Goal: Navigation & Orientation: Find specific page/section

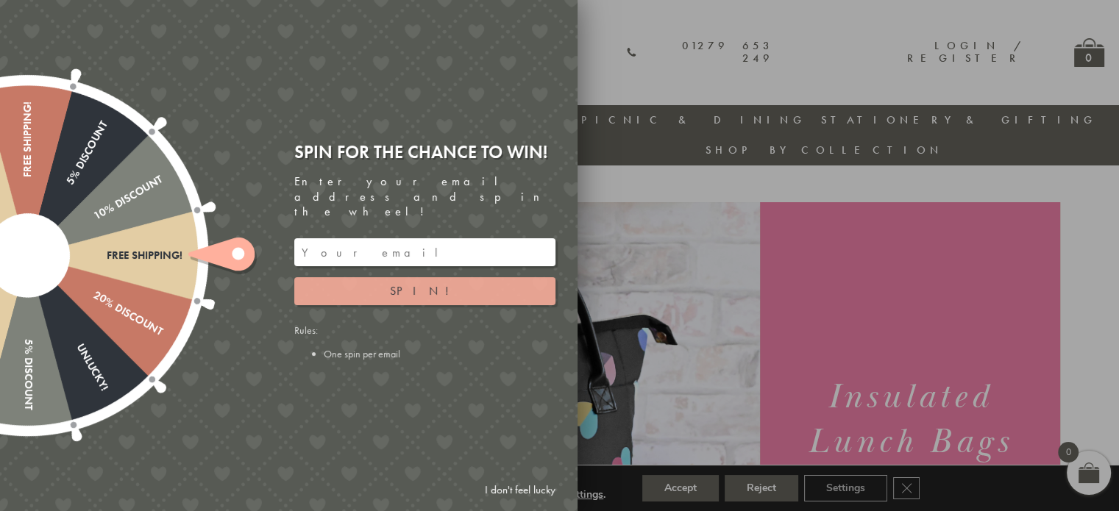
click at [341, 280] on button "Spin!" at bounding box center [424, 291] width 261 height 28
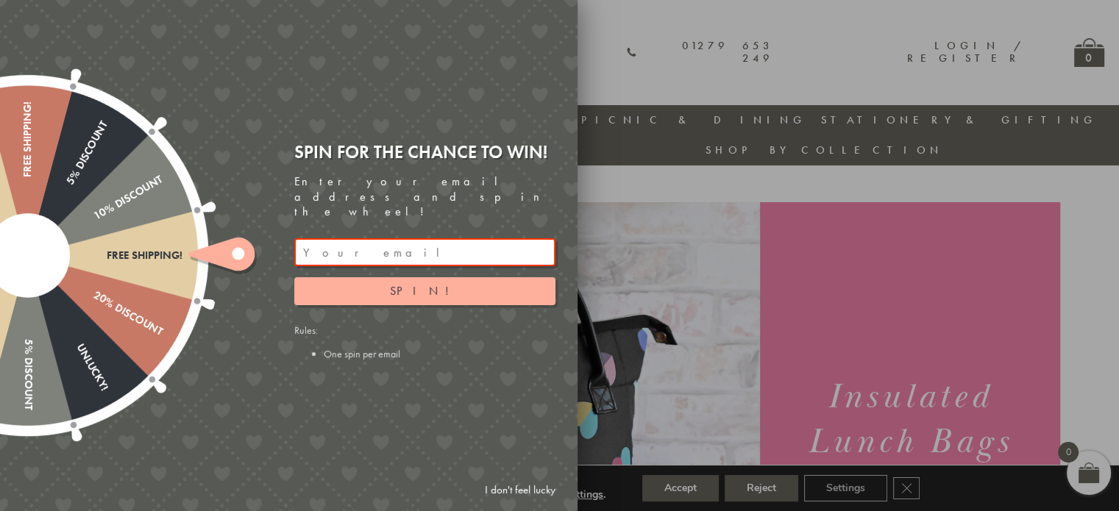
click at [628, 18] on div at bounding box center [559, 255] width 1119 height 511
click at [523, 486] on link "I don't feel lucky" at bounding box center [519, 490] width 85 height 27
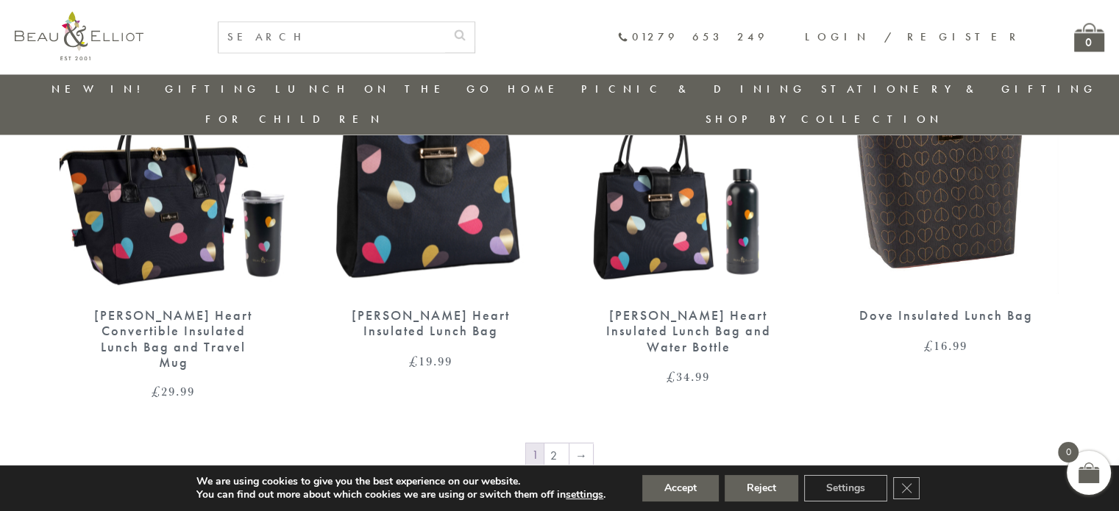
scroll to position [2486, 0]
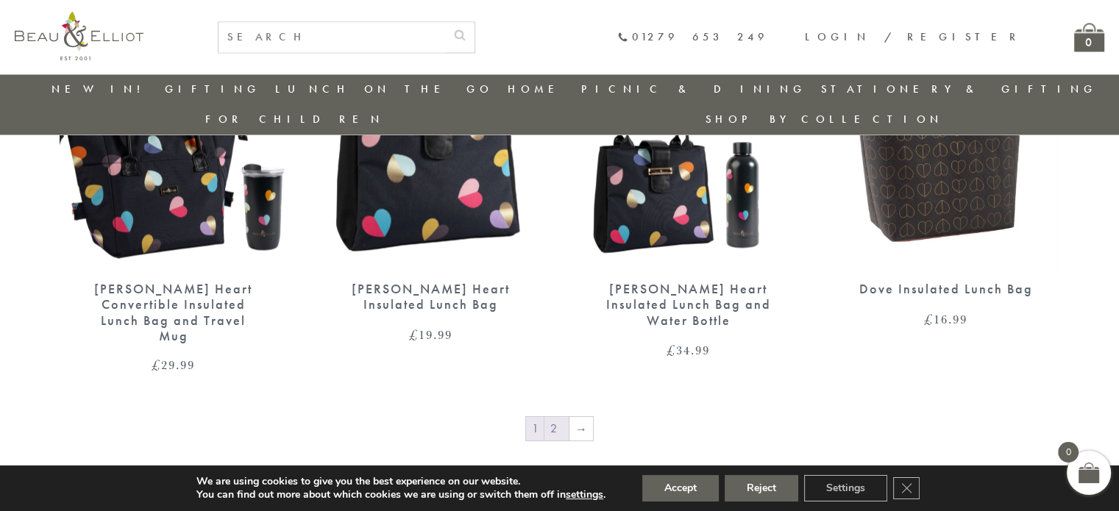
click at [556, 417] on link "2" at bounding box center [556, 429] width 24 height 24
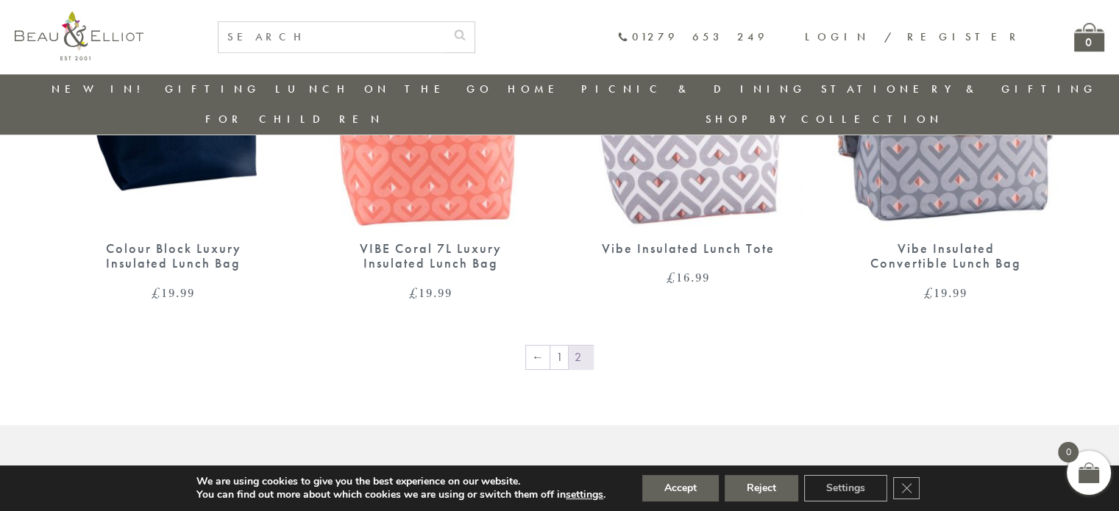
scroll to position [1201, 0]
